Goal: Obtain resource: Download file/media

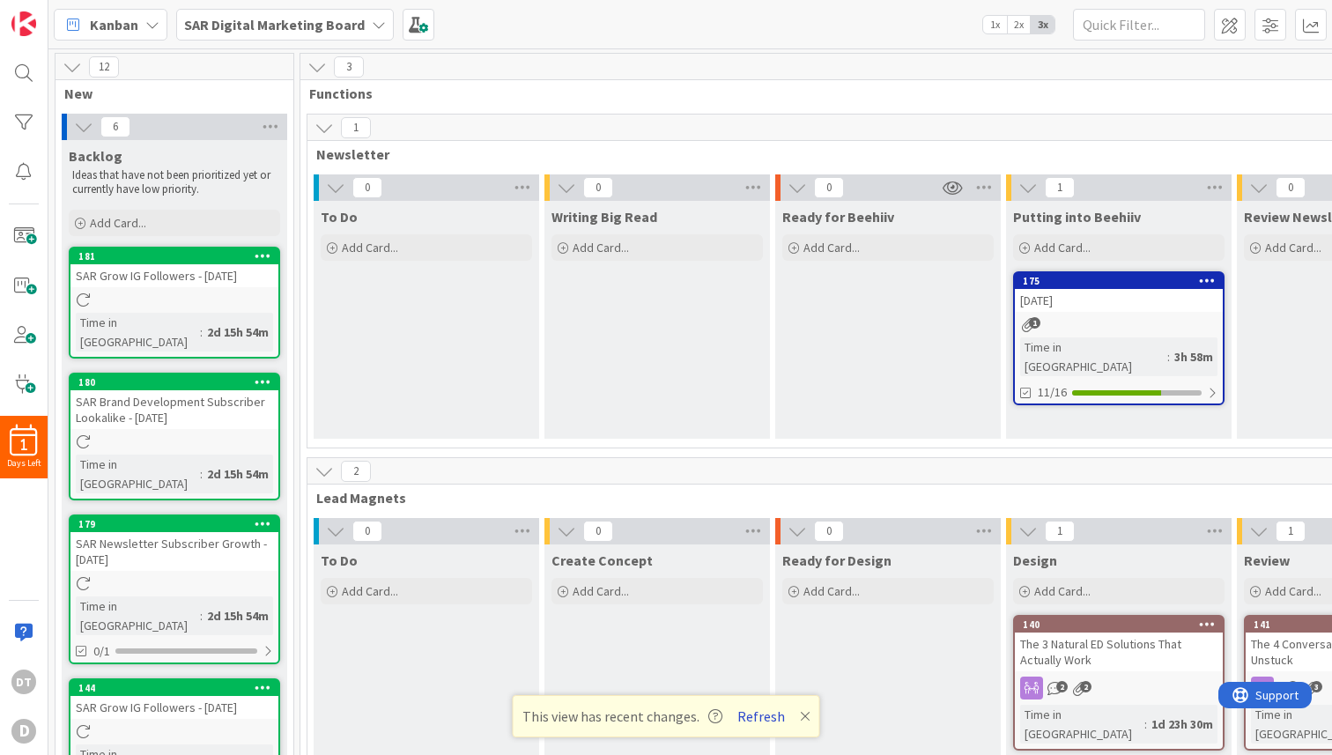
click at [770, 713] on button "Refresh" at bounding box center [761, 716] width 60 height 23
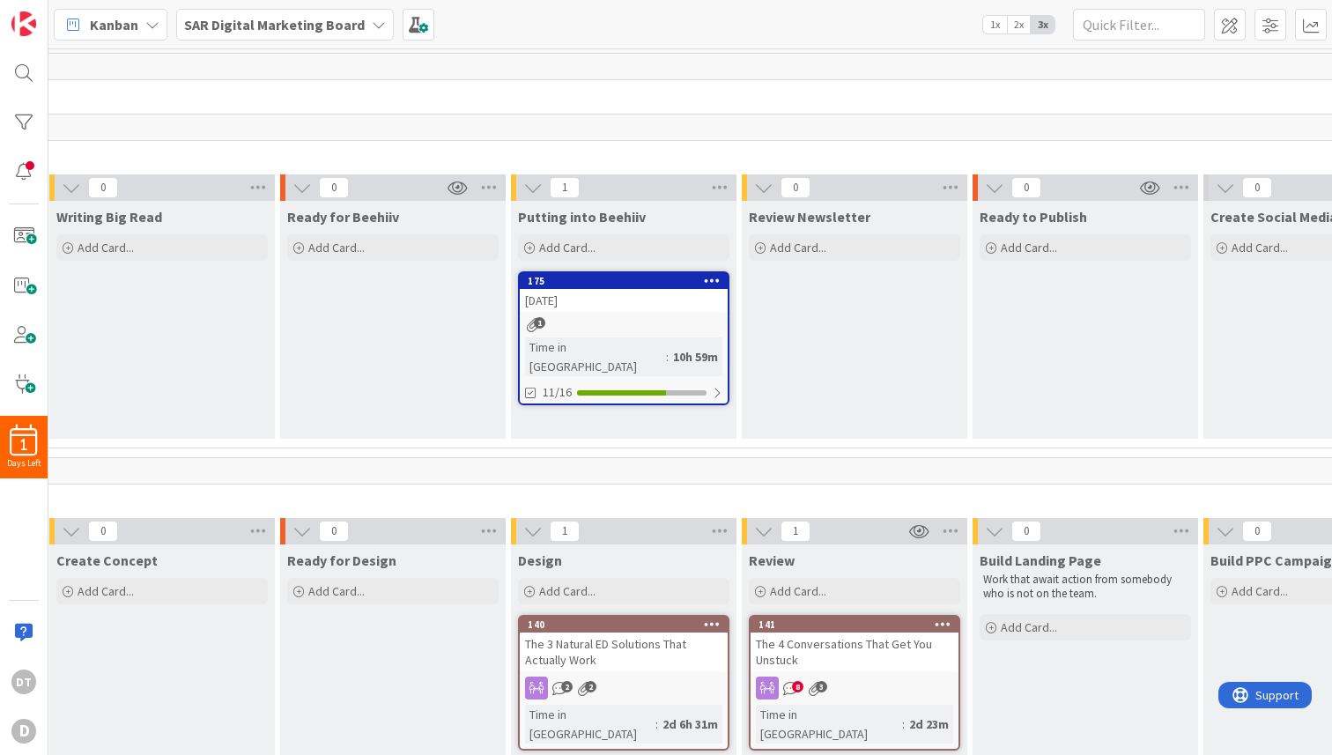
scroll to position [0, 496]
click at [793, 683] on span "8" at bounding box center [796, 686] width 11 height 11
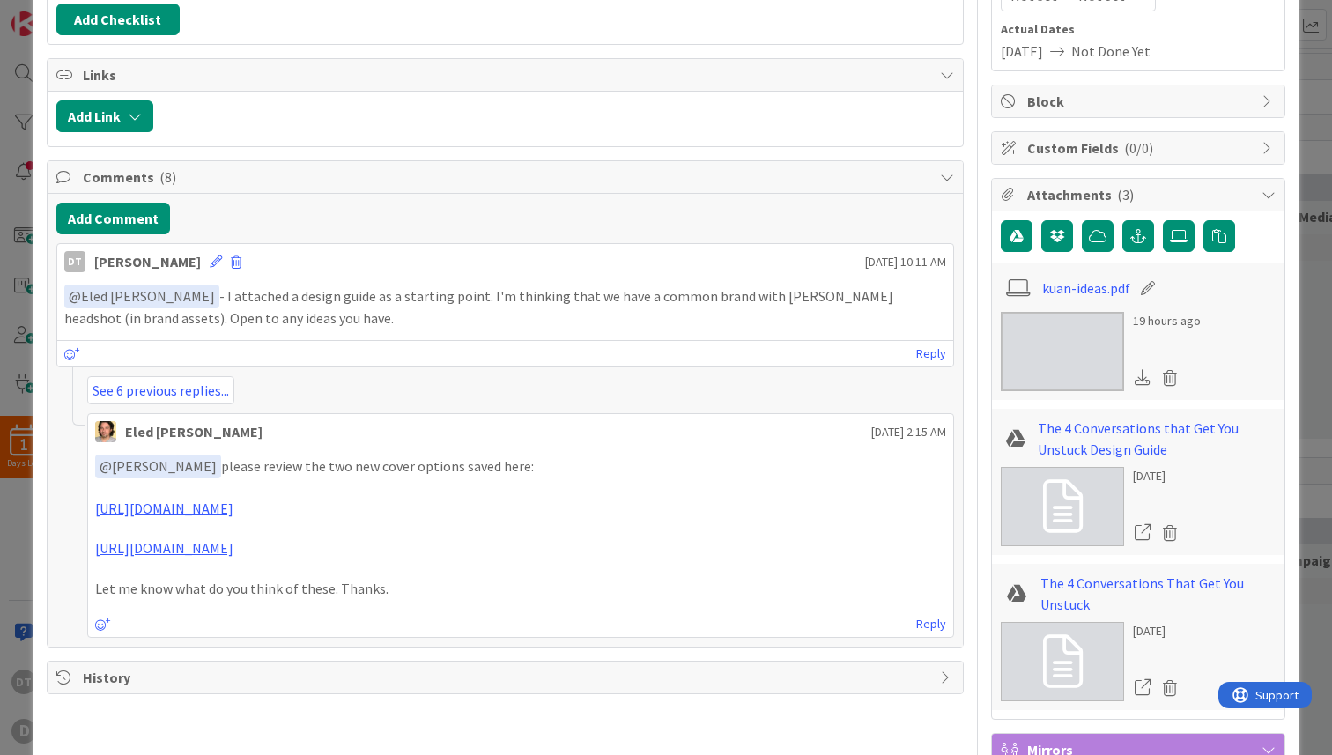
scroll to position [257, 0]
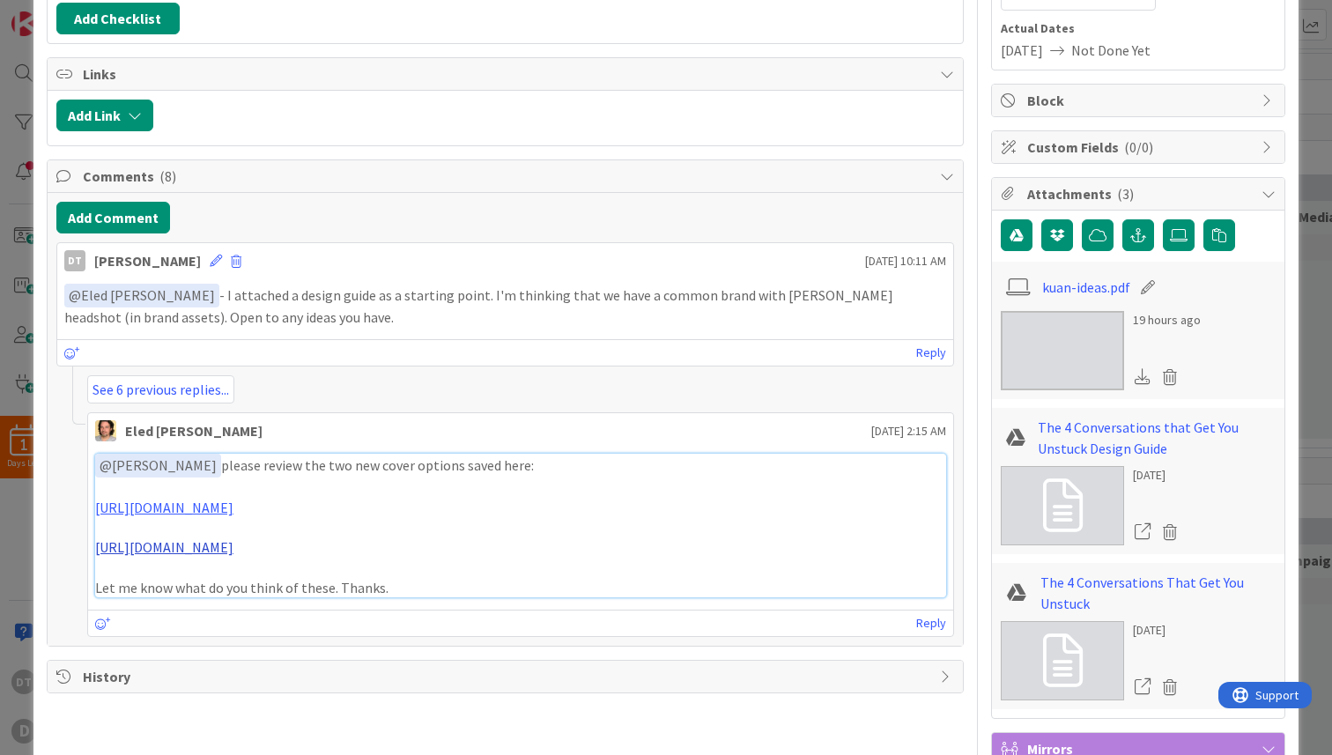
click at [233, 543] on link "https://drive.google.com/file/d/1puK4ZfnC9iAf14p3gOFEOyj_2StpUola/view?usp=driv…" at bounding box center [164, 547] width 138 height 18
click at [233, 552] on link "https://drive.google.com/file/d/1puK4ZfnC9iAf14p3gOFEOyj_2StpUola/view?usp=driv…" at bounding box center [164, 547] width 138 height 18
click at [152, 511] on link "https://drive.google.com/file/d/1O7cFm2ygnLk_4J2btg06-iS8jyo1XL8r/view?usp=driv…" at bounding box center [164, 508] width 138 height 18
